Goal: Task Accomplishment & Management: Manage account settings

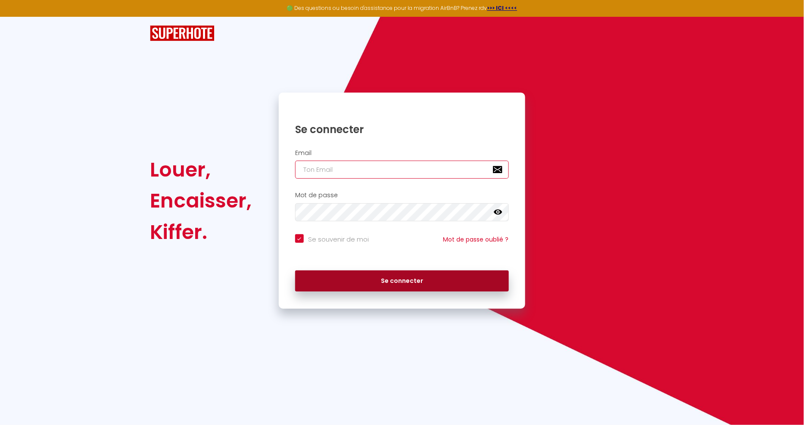
type input "[PERSON_NAME][EMAIL_ADDRESS][DOMAIN_NAME]"
click at [398, 277] on button "Se connecter" at bounding box center [402, 282] width 214 height 22
checkbox input "true"
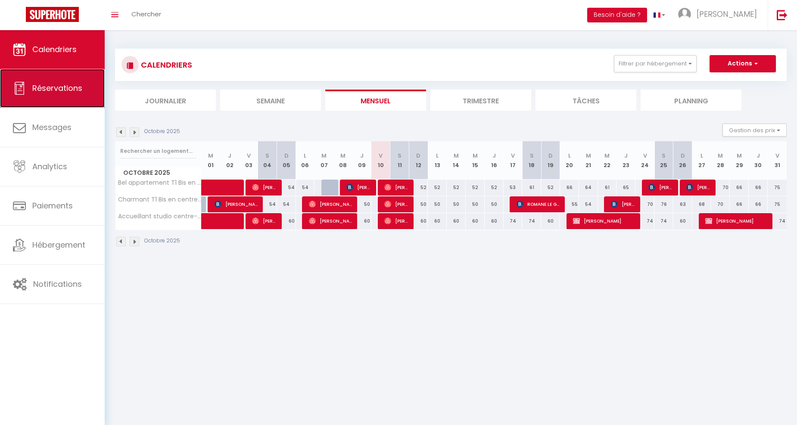
click at [47, 82] on link "Réservations" at bounding box center [52, 88] width 105 height 39
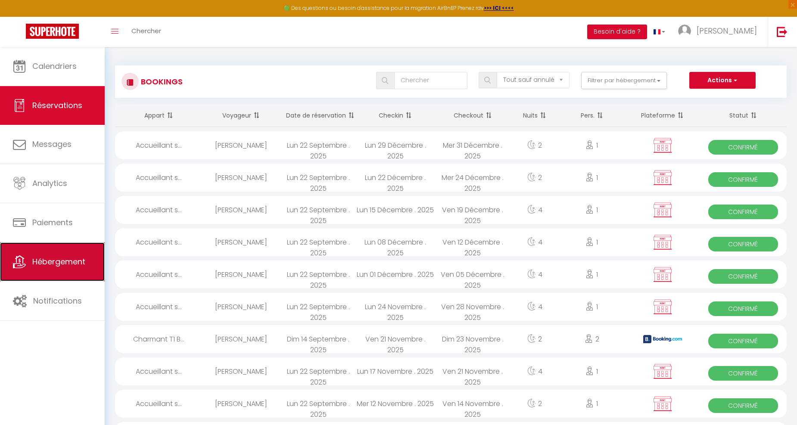
click at [48, 262] on span "Hébergement" at bounding box center [58, 261] width 53 height 11
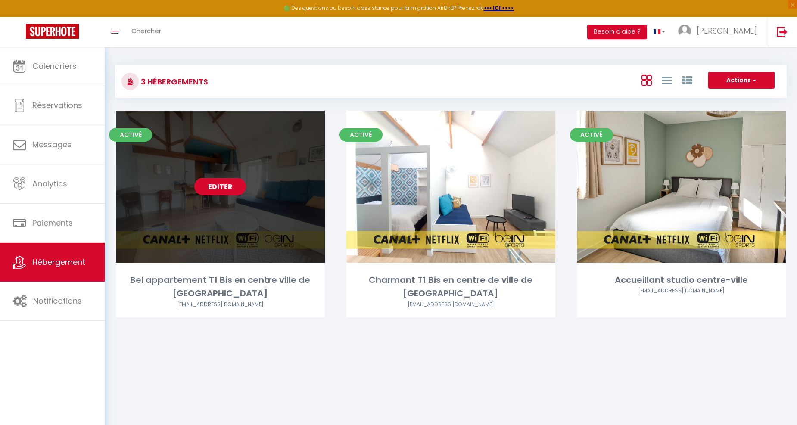
click at [214, 187] on link "Editer" at bounding box center [220, 186] width 52 height 17
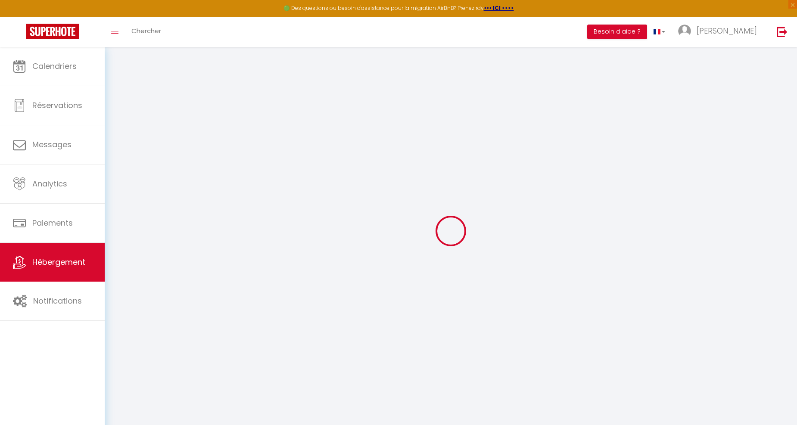
select select "8793-44564017"
select select "+ 16 %"
select select
checkbox input "false"
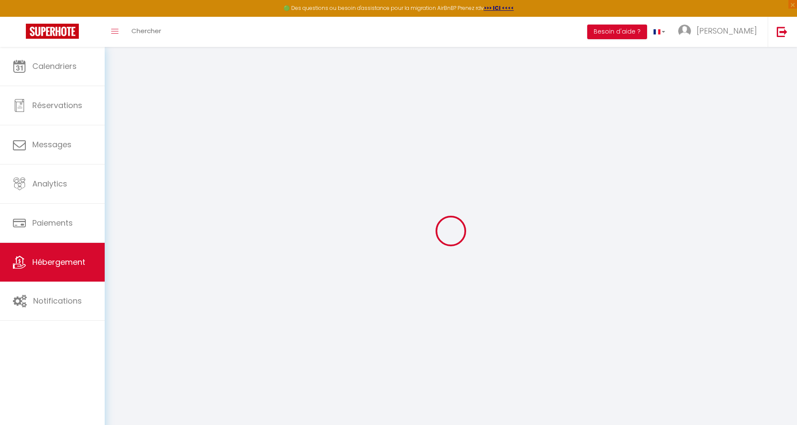
checkbox input "false"
select select "18:00"
select select
select select "11:00"
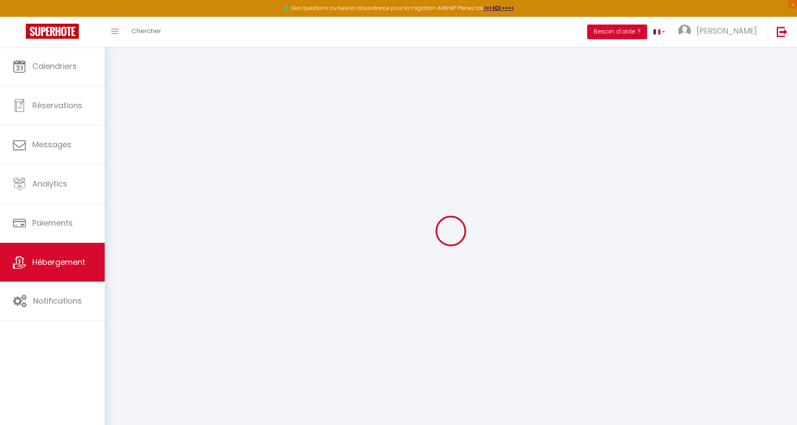
select select "30"
select select "120"
select select "EUR"
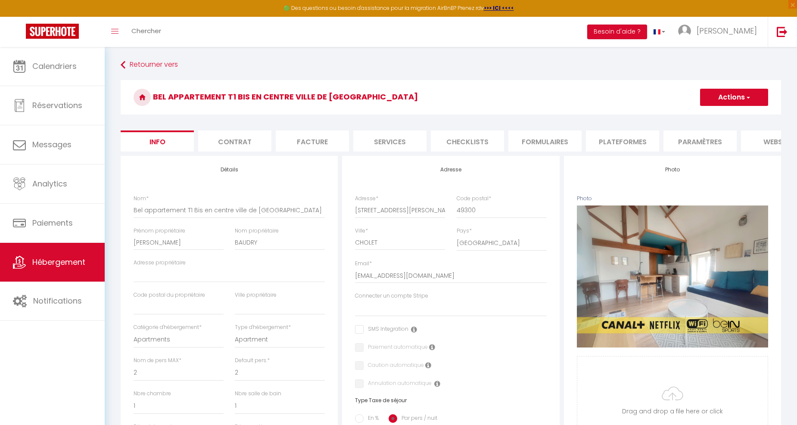
click at [621, 142] on li "Plateformes" at bounding box center [622, 141] width 73 height 21
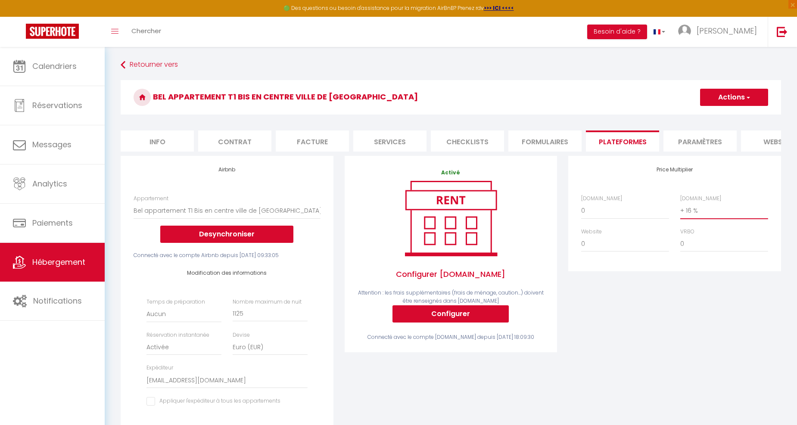
click at [713, 217] on select "0 + 1 % + 2 % + 3 % + 4 % + 5 % + 6 % + 7 % + 8 % + 9 %" at bounding box center [724, 211] width 88 height 16
select select "+ 20 %"
click at [680, 209] on select "0 + 1 % + 2 % + 3 % + 4 % + 5 % + 6 % + 7 % + 8 % + 9 %" at bounding box center [724, 211] width 88 height 16
click at [722, 102] on button "Actions" at bounding box center [734, 97] width 68 height 17
click at [664, 101] on h3 "Bel appartement T1 Bis en centre ville de [GEOGRAPHIC_DATA]" at bounding box center [451, 97] width 661 height 34
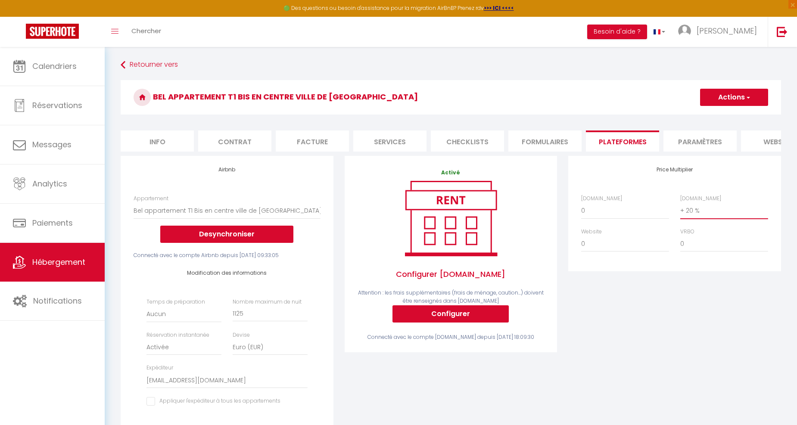
click at [703, 217] on select "0 + 1 % + 2 % + 3 % + 4 % + 5 % + 6 % + 7 % + 8 % + 9 %" at bounding box center [724, 211] width 88 height 16
click at [680, 209] on select "0 + 1 % + 2 % + 3 % + 4 % + 5 % + 6 % + 7 % + 8 % + 9 %" at bounding box center [724, 211] width 88 height 16
click at [725, 87] on h3 "Bel appartement T1 Bis en centre ville de [GEOGRAPHIC_DATA]" at bounding box center [451, 97] width 661 height 34
click at [727, 98] on button "Actions" at bounding box center [734, 97] width 68 height 17
click at [724, 113] on link "Enregistrer" at bounding box center [734, 116] width 68 height 11
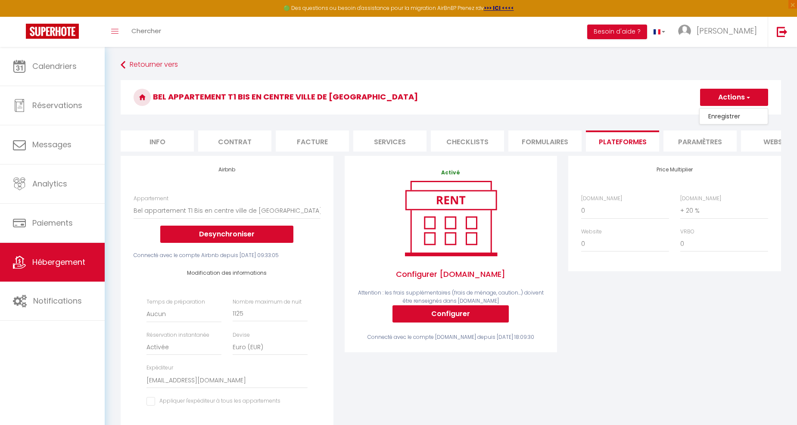
select select "EUR"
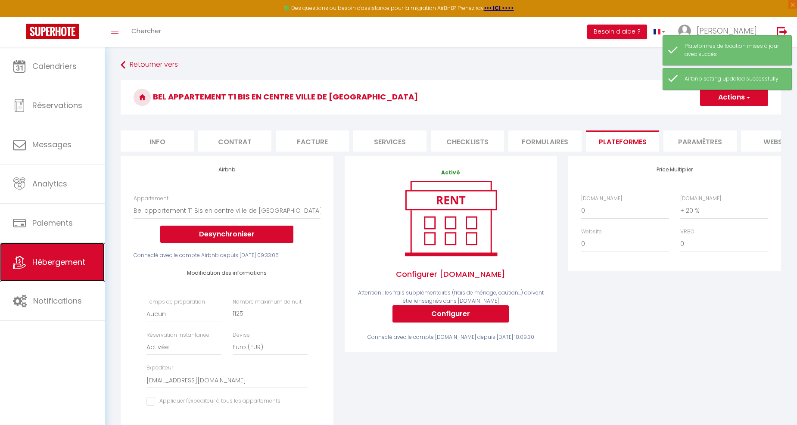
click at [54, 256] on link "Hébergement" at bounding box center [52, 262] width 105 height 39
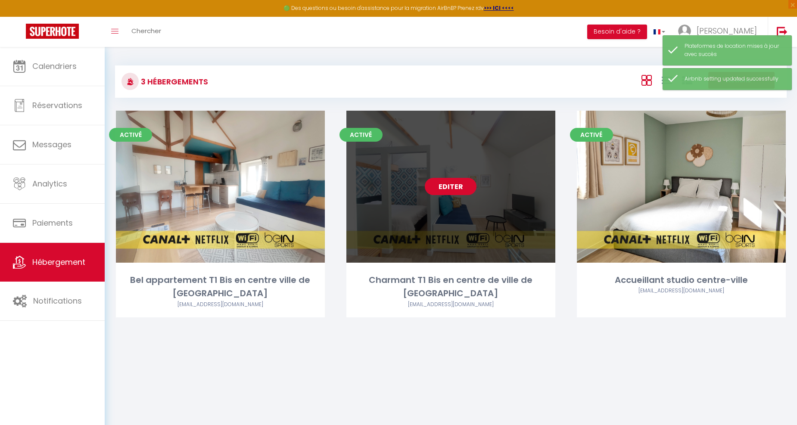
click at [447, 182] on link "Editer" at bounding box center [451, 186] width 52 height 17
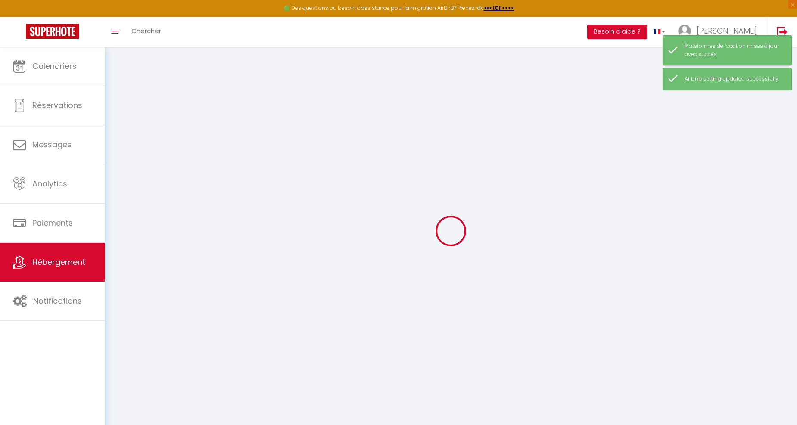
select select "8793-50451686"
select select
checkbox input "false"
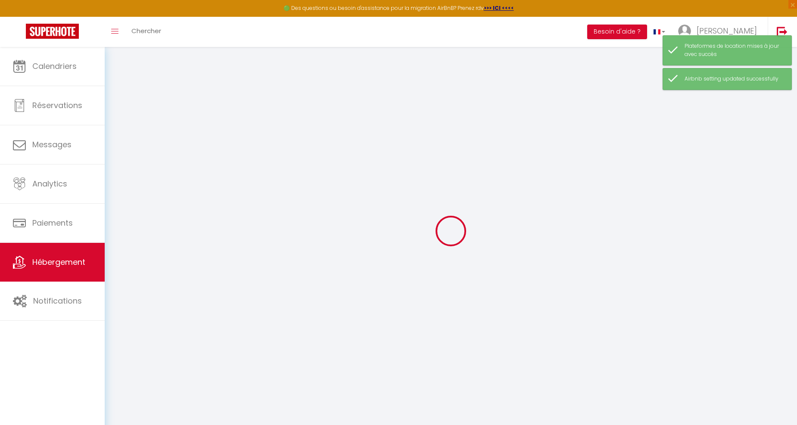
checkbox input "false"
select select "14:00"
select select
select select "11:00"
select select "30"
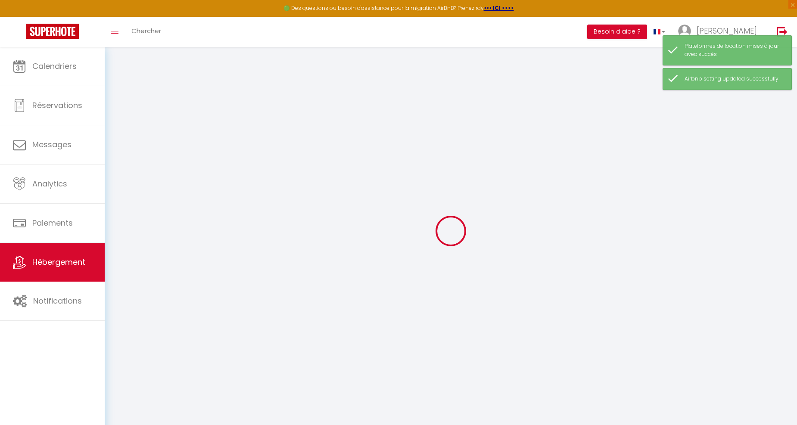
select select "120"
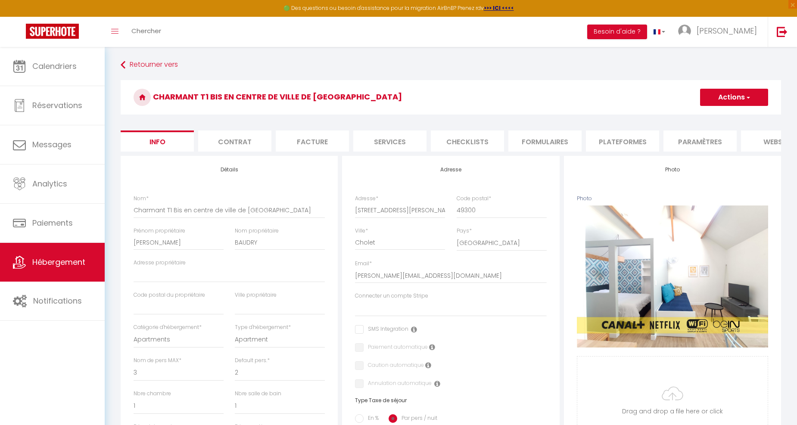
click at [617, 140] on li "Plateformes" at bounding box center [622, 141] width 73 height 21
select select
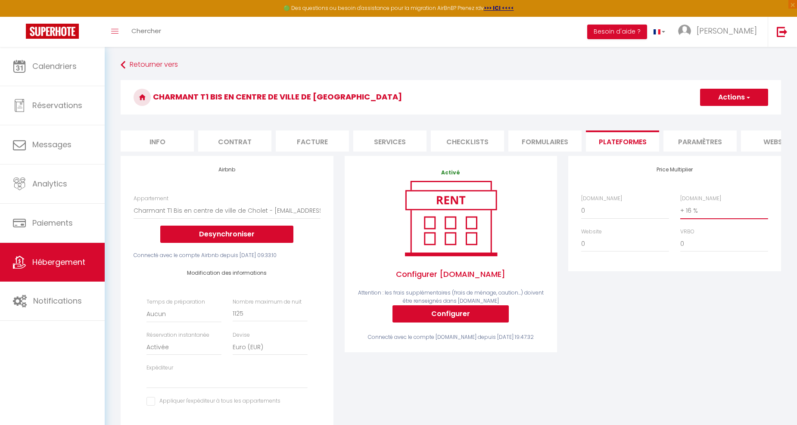
click at [690, 216] on select "0 + 1 % + 2 % + 3 % + 4 % + 5 % + 6 % + 7 % + 8 % + 9 %" at bounding box center [724, 211] width 88 height 16
select select "+ 20 %"
click at [680, 209] on select "0 + 1 % + 2 % + 3 % + 4 % + 5 % + 6 % + 7 % + 8 % + 9 %" at bounding box center [724, 211] width 88 height 16
select select
click at [738, 92] on button "Actions" at bounding box center [734, 97] width 68 height 17
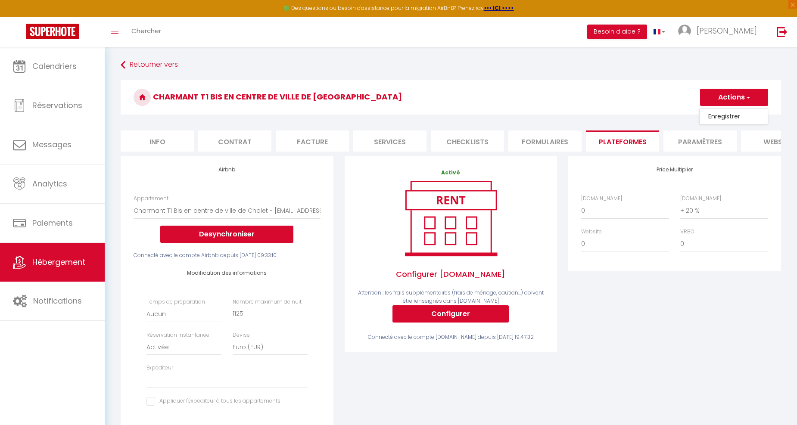
click at [731, 115] on link "Enregistrer" at bounding box center [734, 116] width 68 height 11
select select "EUR"
select select
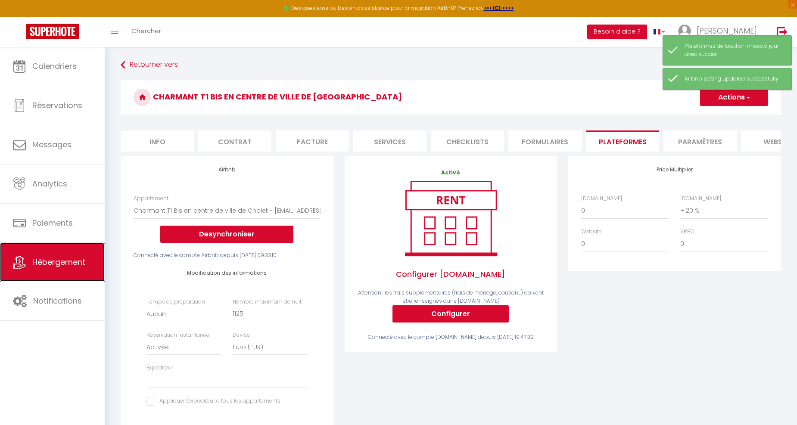
click at [54, 261] on span "Hébergement" at bounding box center [58, 262] width 53 height 11
